Goal: Task Accomplishment & Management: Manage account settings

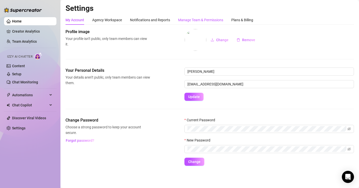
click at [207, 18] on div "Manage Team & Permissions" at bounding box center [200, 20] width 45 height 6
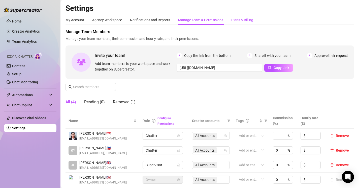
click at [237, 21] on div "Plans & Billing" at bounding box center [242, 20] width 22 height 6
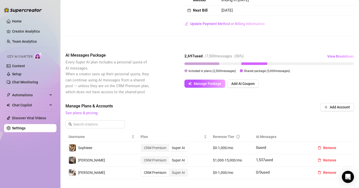
scroll to position [116, 0]
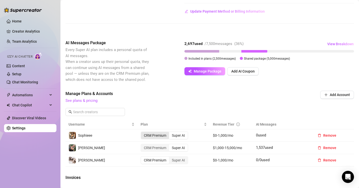
click at [152, 135] on div "CRM Premium" at bounding box center [155, 135] width 28 height 7
click at [142, 132] on input "CRM Premium" at bounding box center [142, 132] width 0 height 0
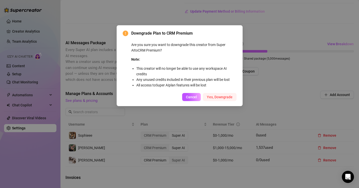
click at [213, 97] on span "Yes, Downgrade" at bounding box center [220, 97] width 26 height 4
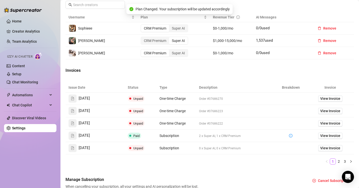
scroll to position [251, 0]
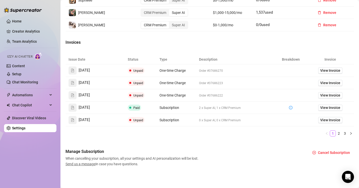
click at [213, 97] on td "Order #37686222" at bounding box center [235, 95] width 79 height 12
